Goal: Answer question/provide support

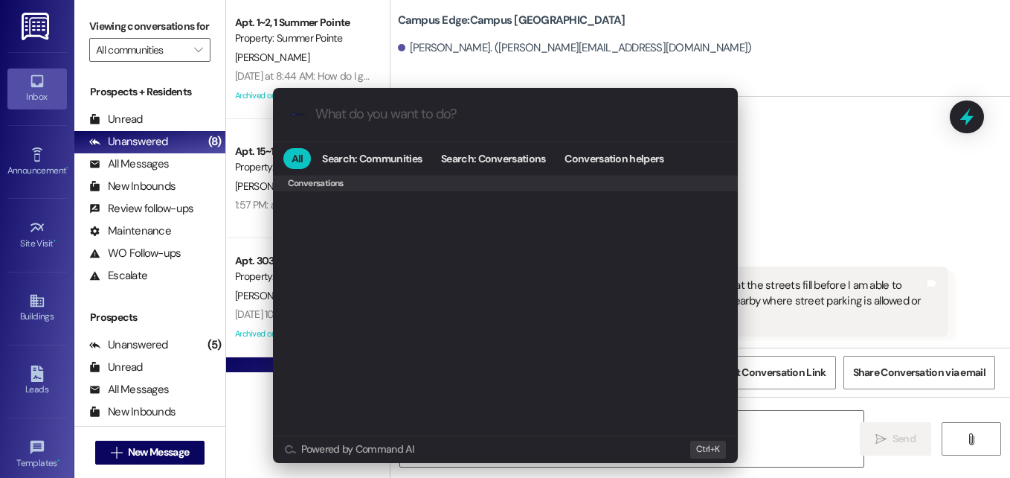
scroll to position [613, 0]
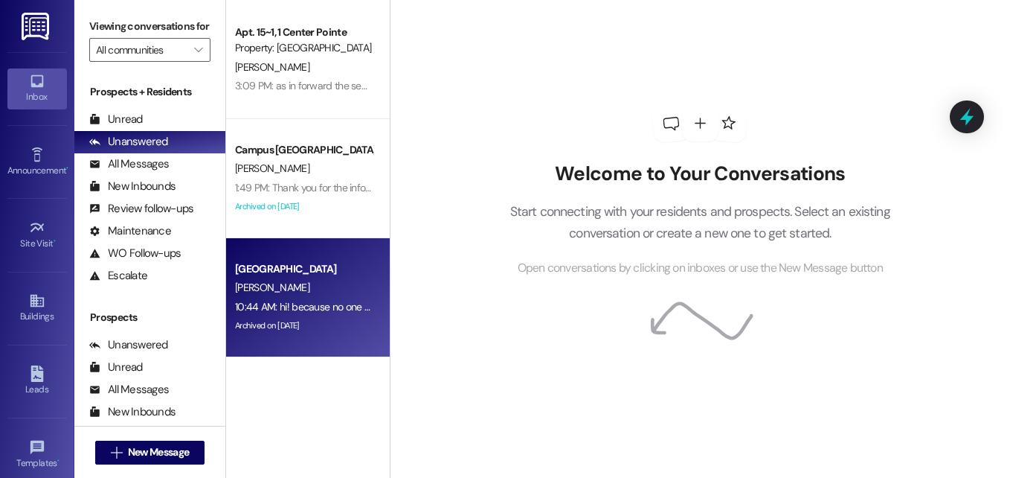
click at [320, 274] on div "[GEOGRAPHIC_DATA]" at bounding box center [304, 269] width 138 height 16
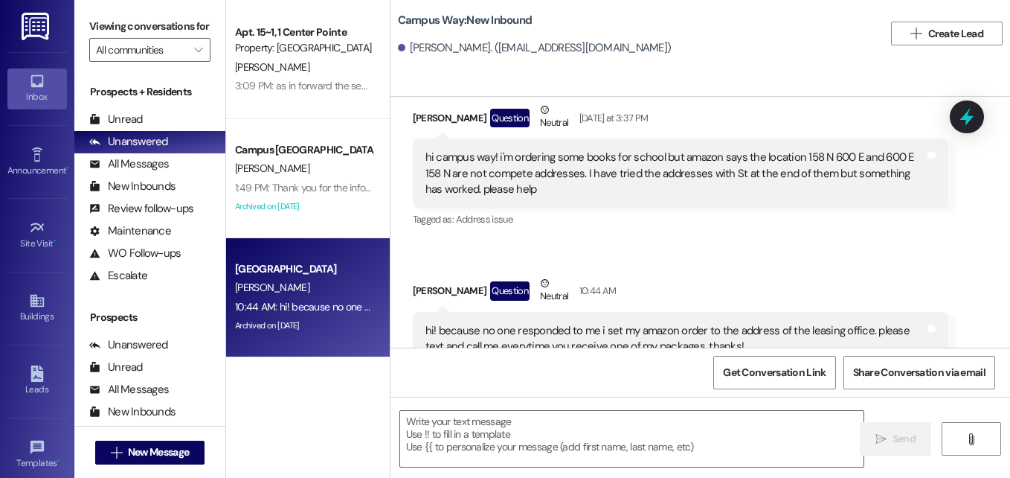
scroll to position [2828, 0]
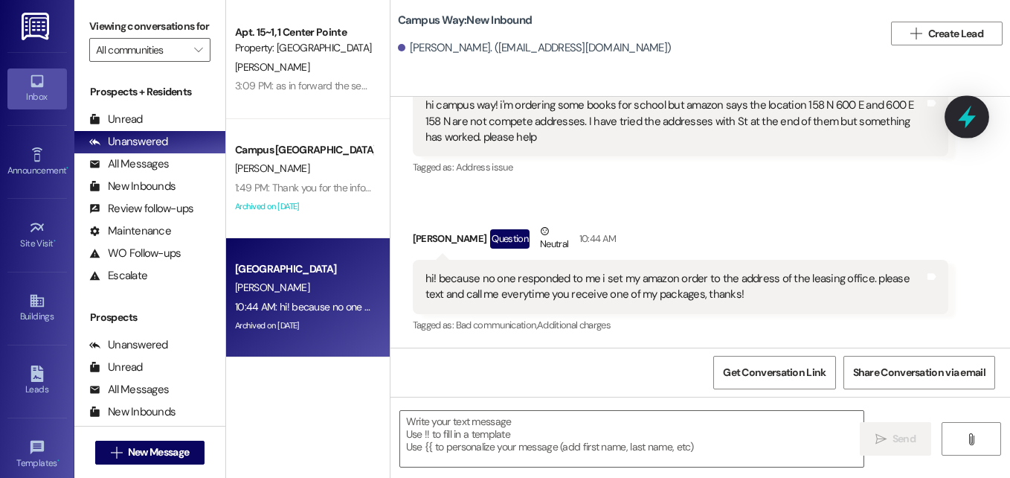
click at [962, 121] on icon at bounding box center [967, 116] width 25 height 25
